Goal: Transaction & Acquisition: Purchase product/service

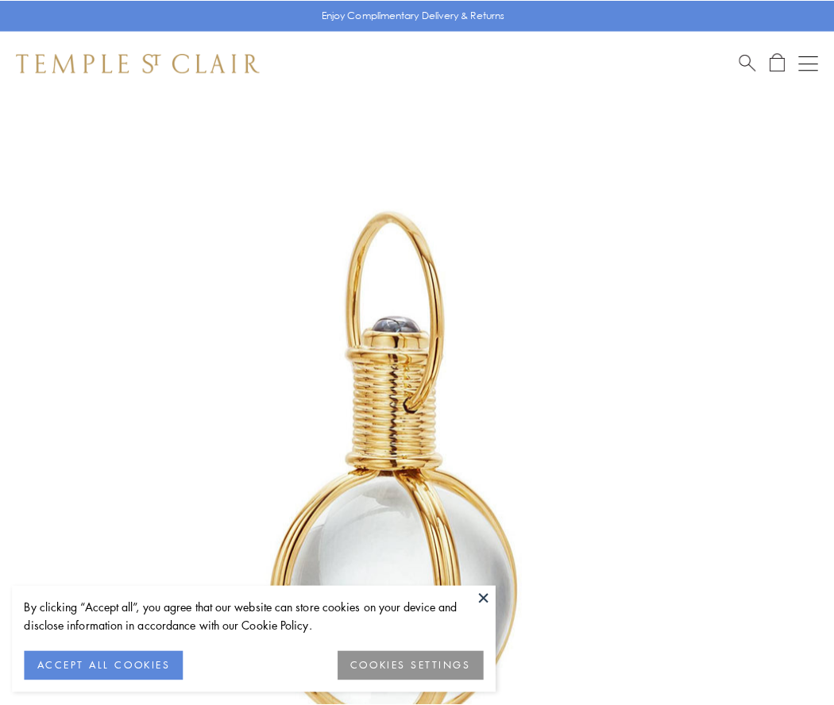
scroll to position [415, 0]
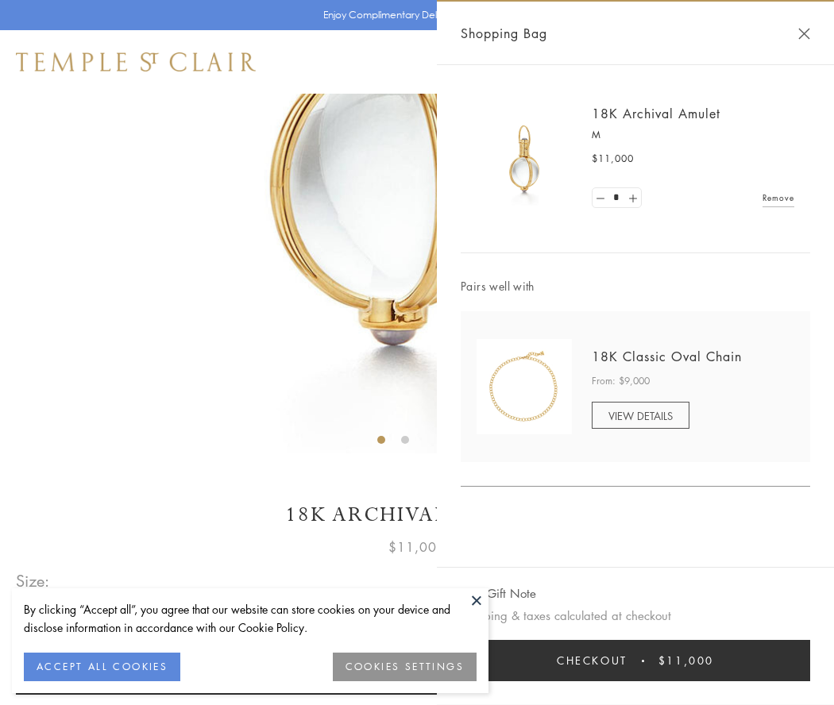
click at [635, 661] on button "Checkout $11,000" at bounding box center [635, 660] width 349 height 41
